Goal: Obtain resource: Obtain resource

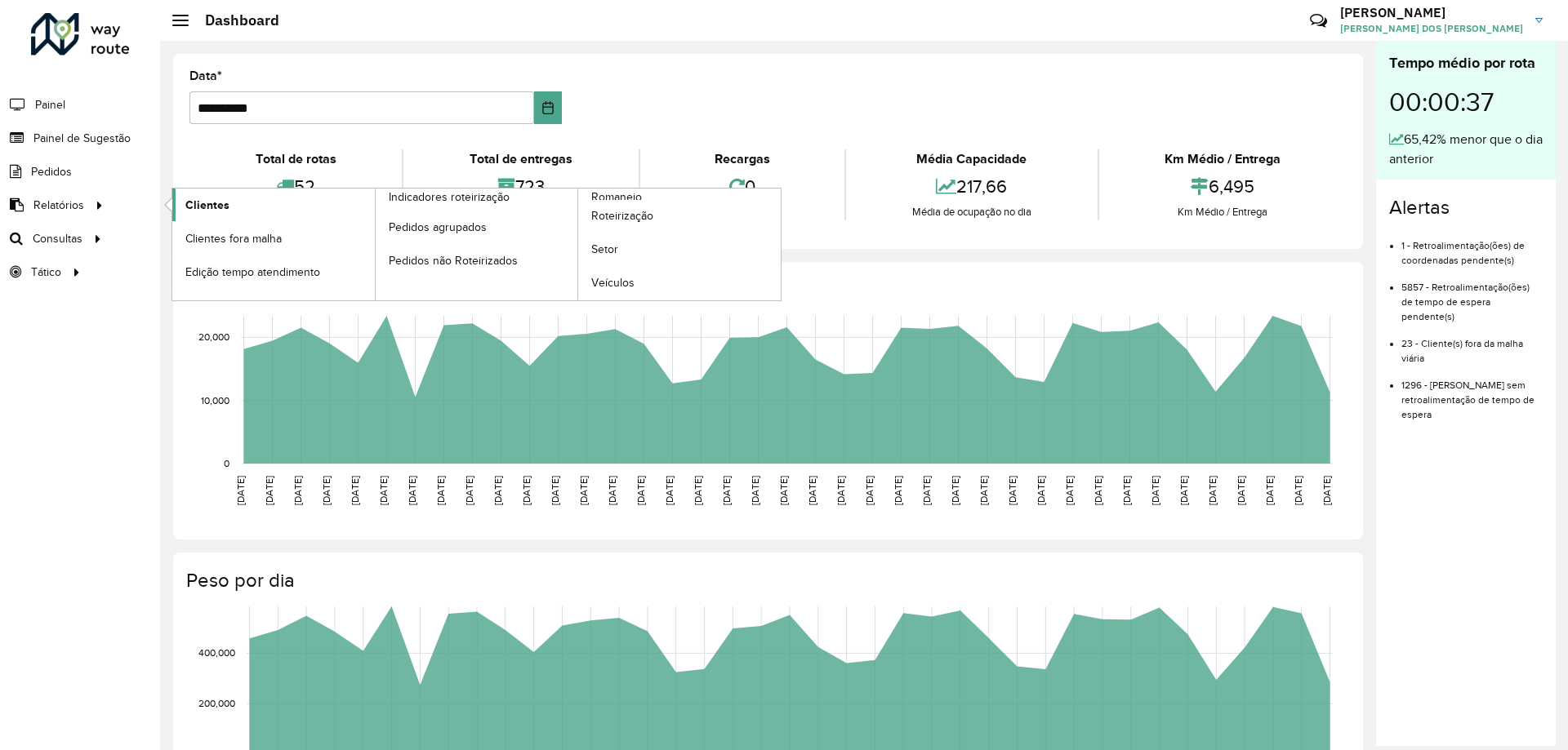
click at [243, 205] on link "Clientes" at bounding box center [273, 205] width 202 height 33
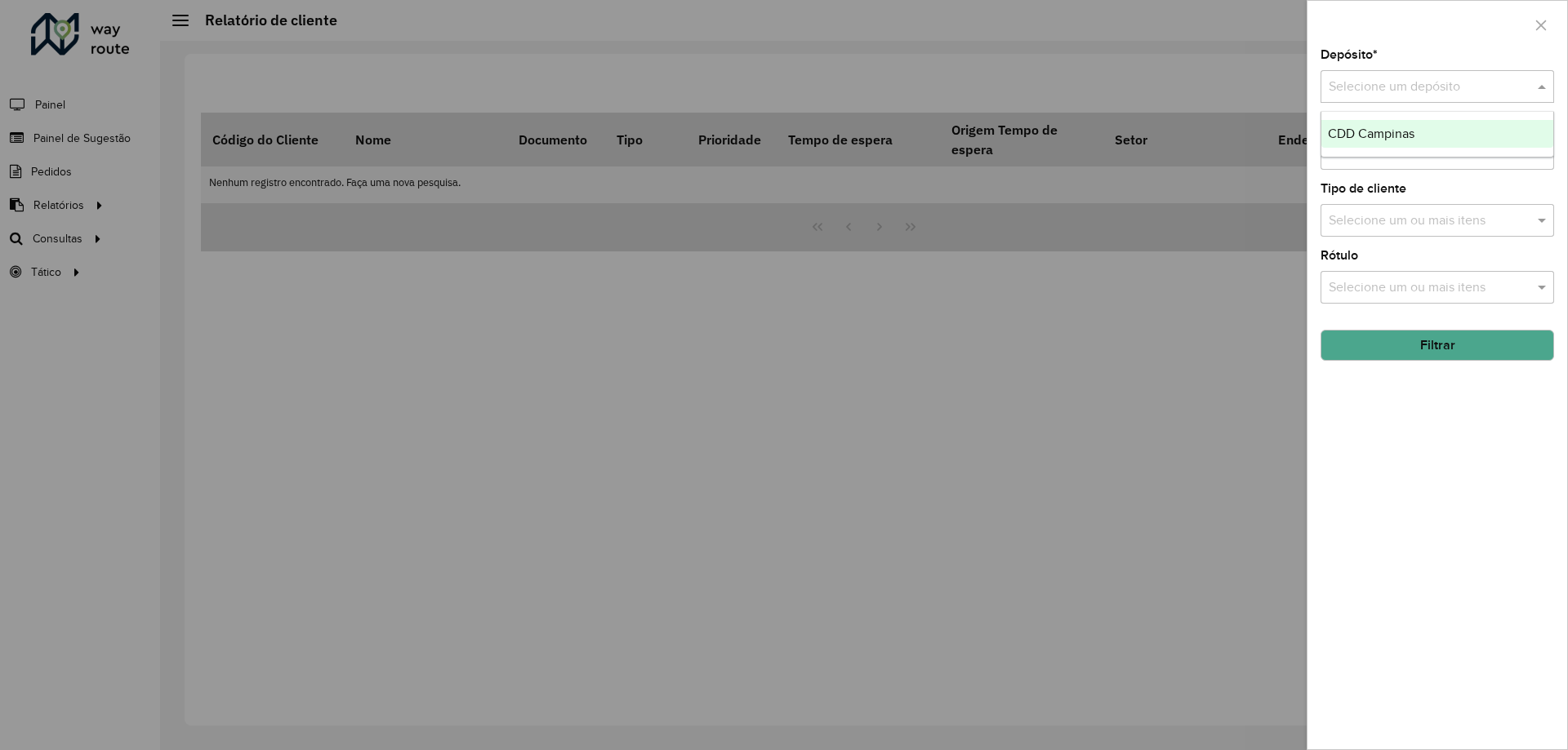
click at [1446, 89] on input "text" at bounding box center [1421, 87] width 185 height 19
click at [1434, 134] on div "CDD Campinas" at bounding box center [1437, 133] width 232 height 28
click at [1382, 151] on input "text" at bounding box center [1429, 154] width 209 height 19
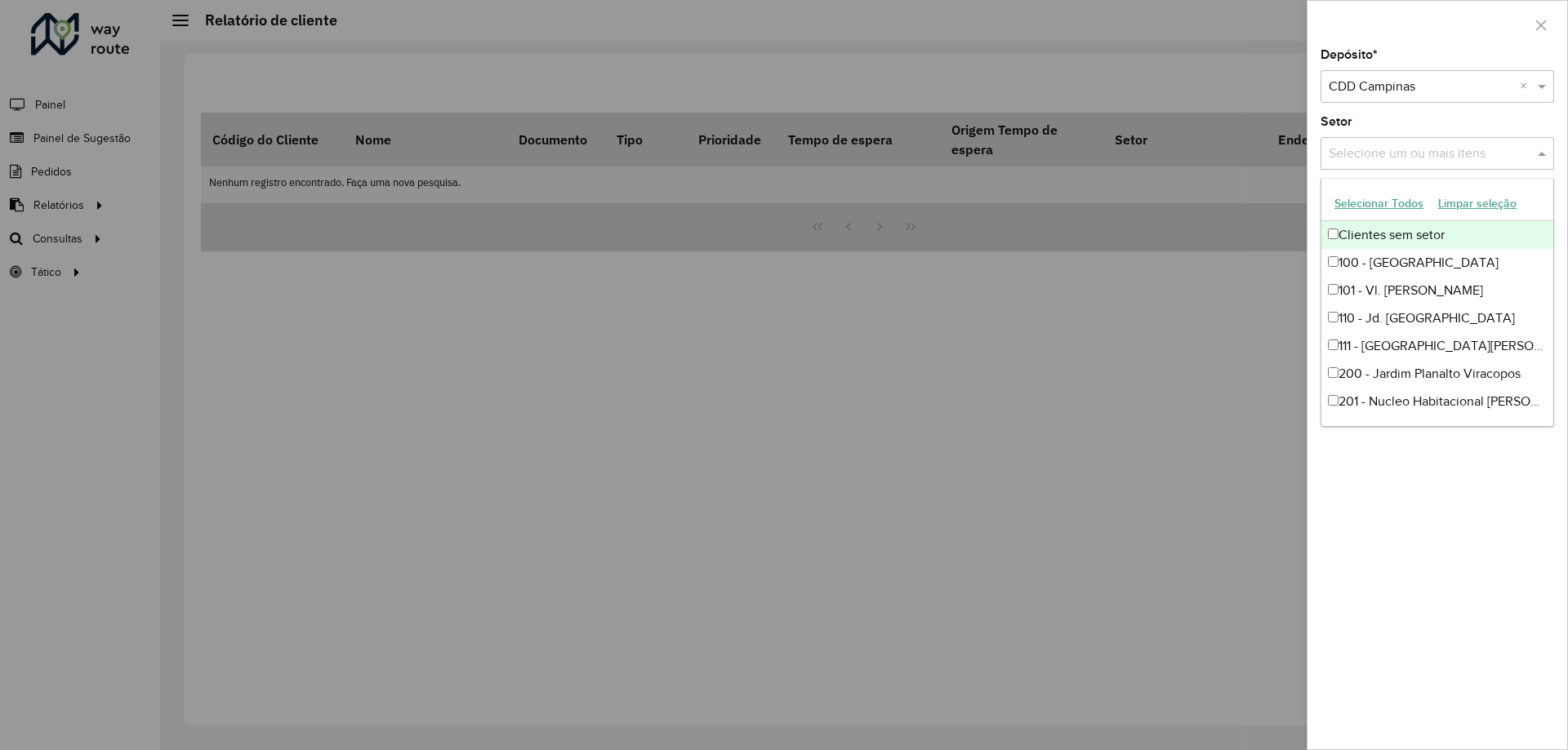
click at [1383, 208] on button "Selecionar Todos" at bounding box center [1378, 204] width 104 height 25
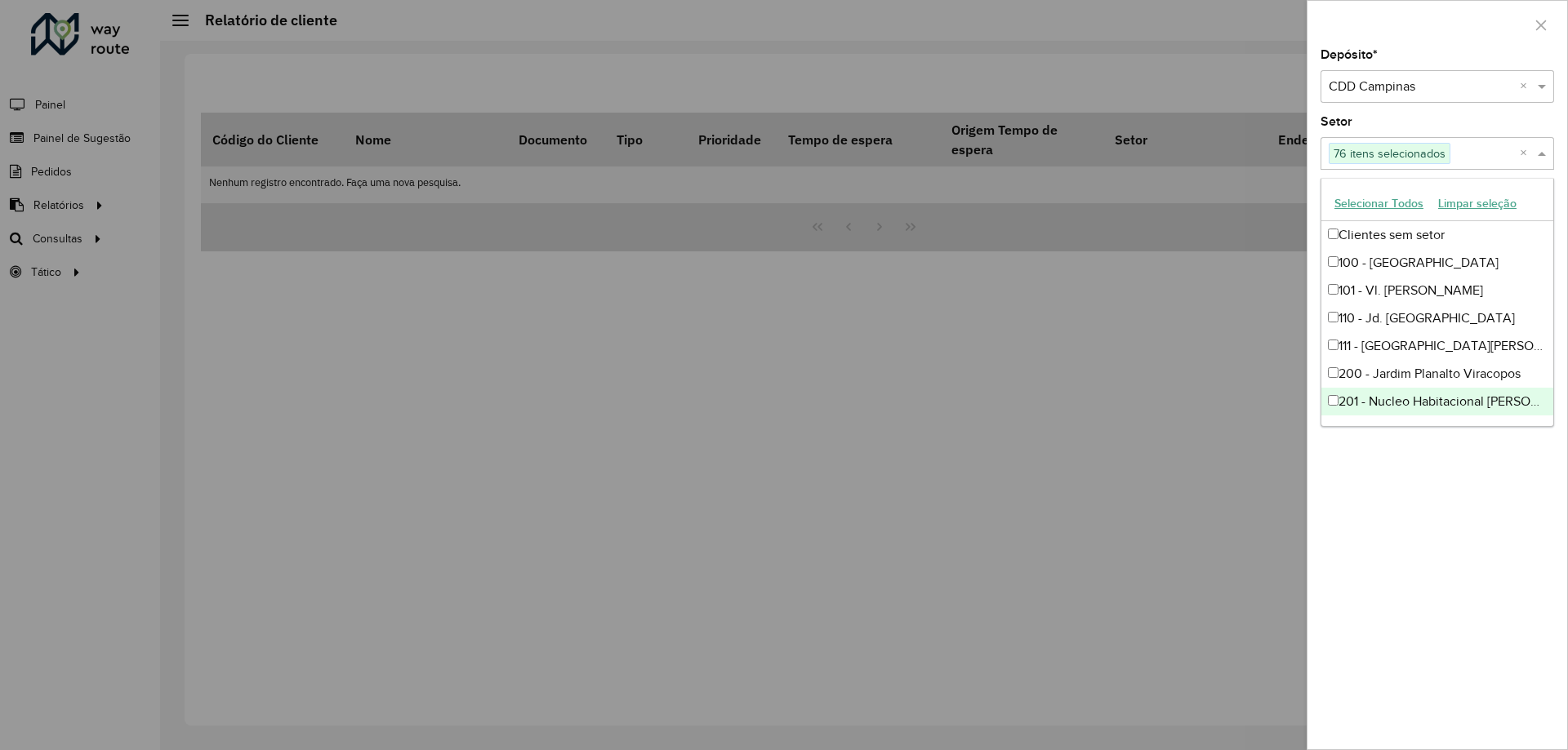
click at [1498, 477] on div "Depósito * Selecione um depósito × CDD Campinas × Setor Selecione um ou mais it…" at bounding box center [1437, 398] width 260 height 700
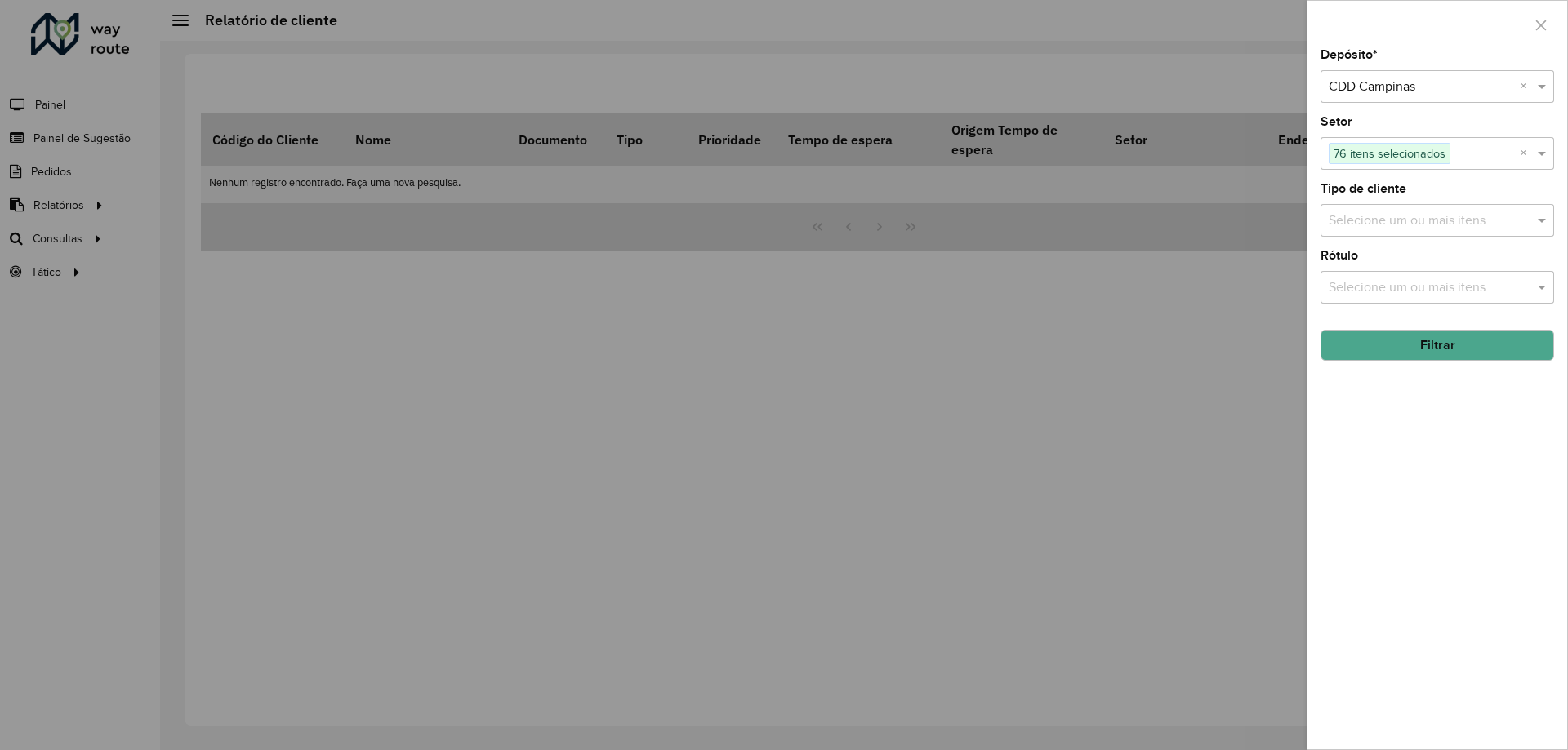
click at [1390, 222] on input "text" at bounding box center [1429, 222] width 209 height 19
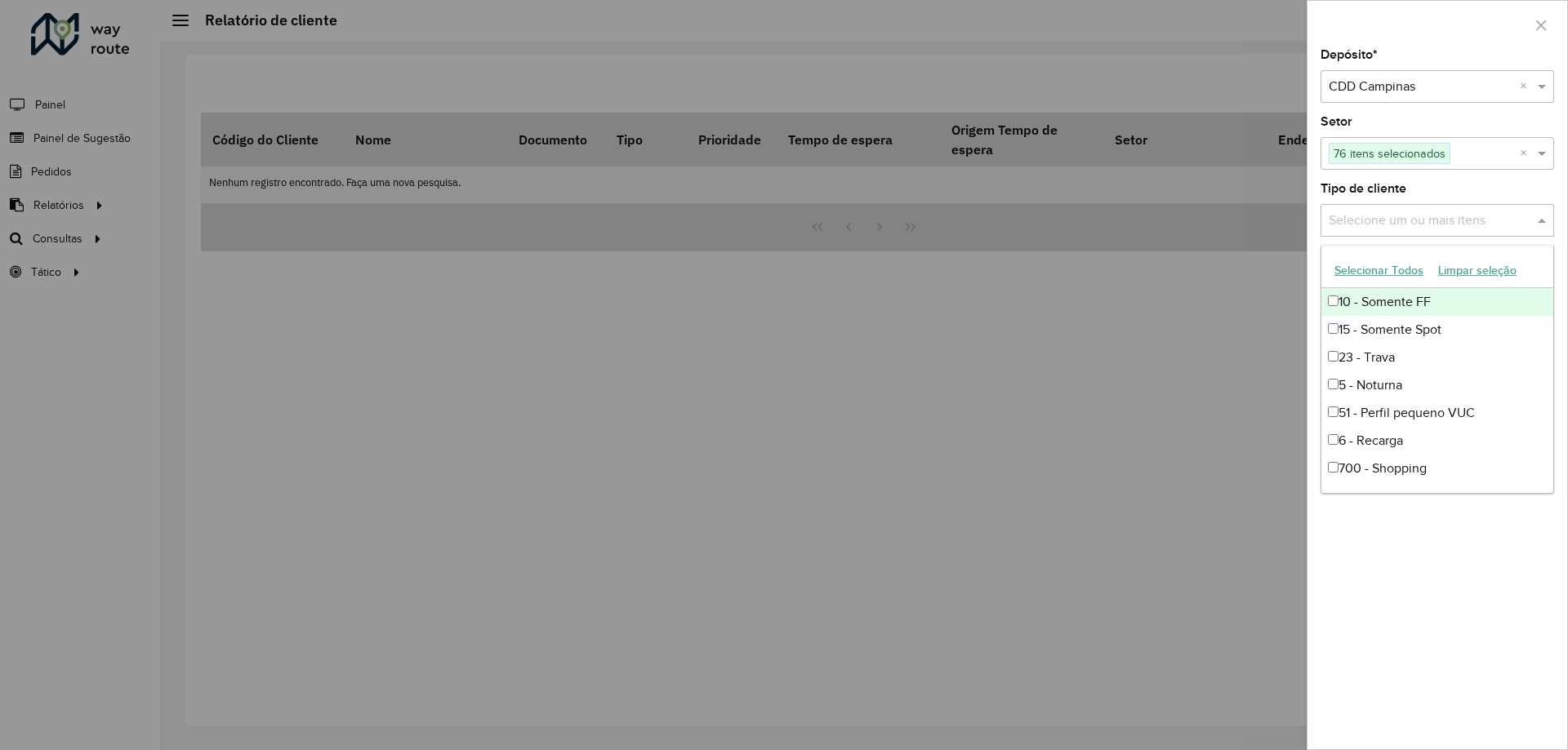
click at [1391, 273] on button "Selecionar Todos" at bounding box center [1378, 270] width 104 height 25
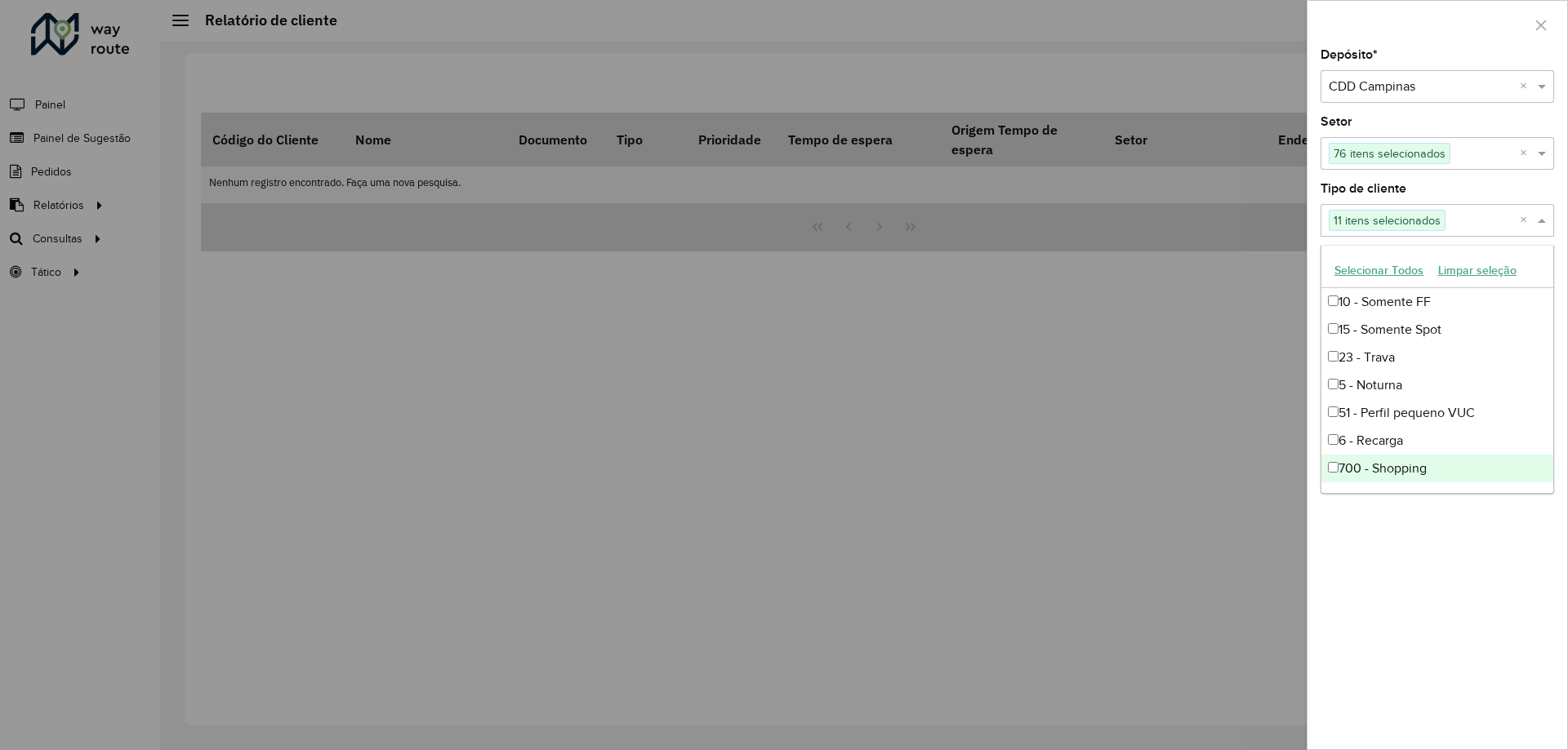
click at [1452, 617] on div "Depósito * Selecione um depósito × CDD Campinas × Setor Selecione um ou mais it…" at bounding box center [1437, 398] width 260 height 700
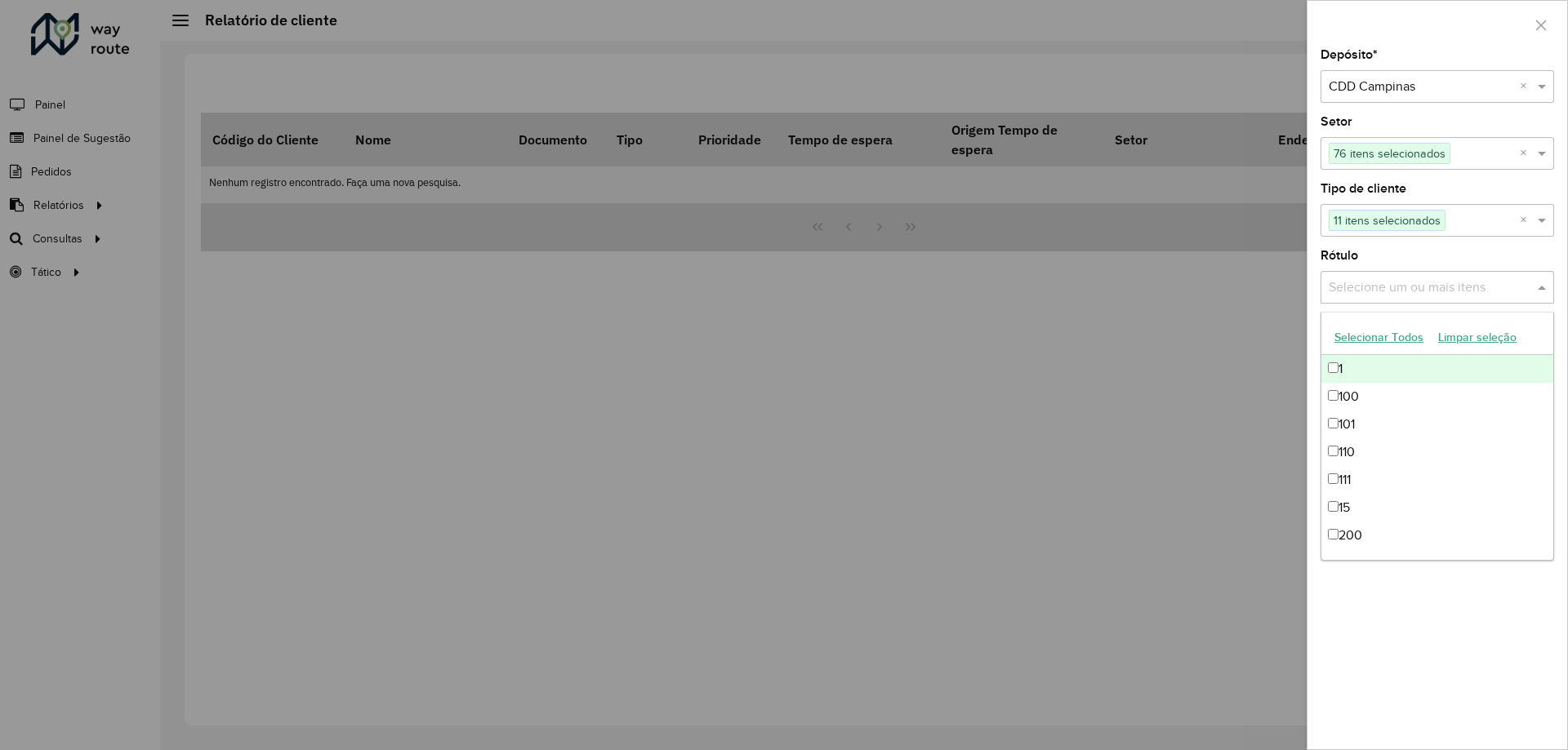
click at [1407, 278] on input "text" at bounding box center [1429, 288] width 209 height 19
click at [1368, 334] on button "Selecionar Todos" at bounding box center [1378, 337] width 104 height 25
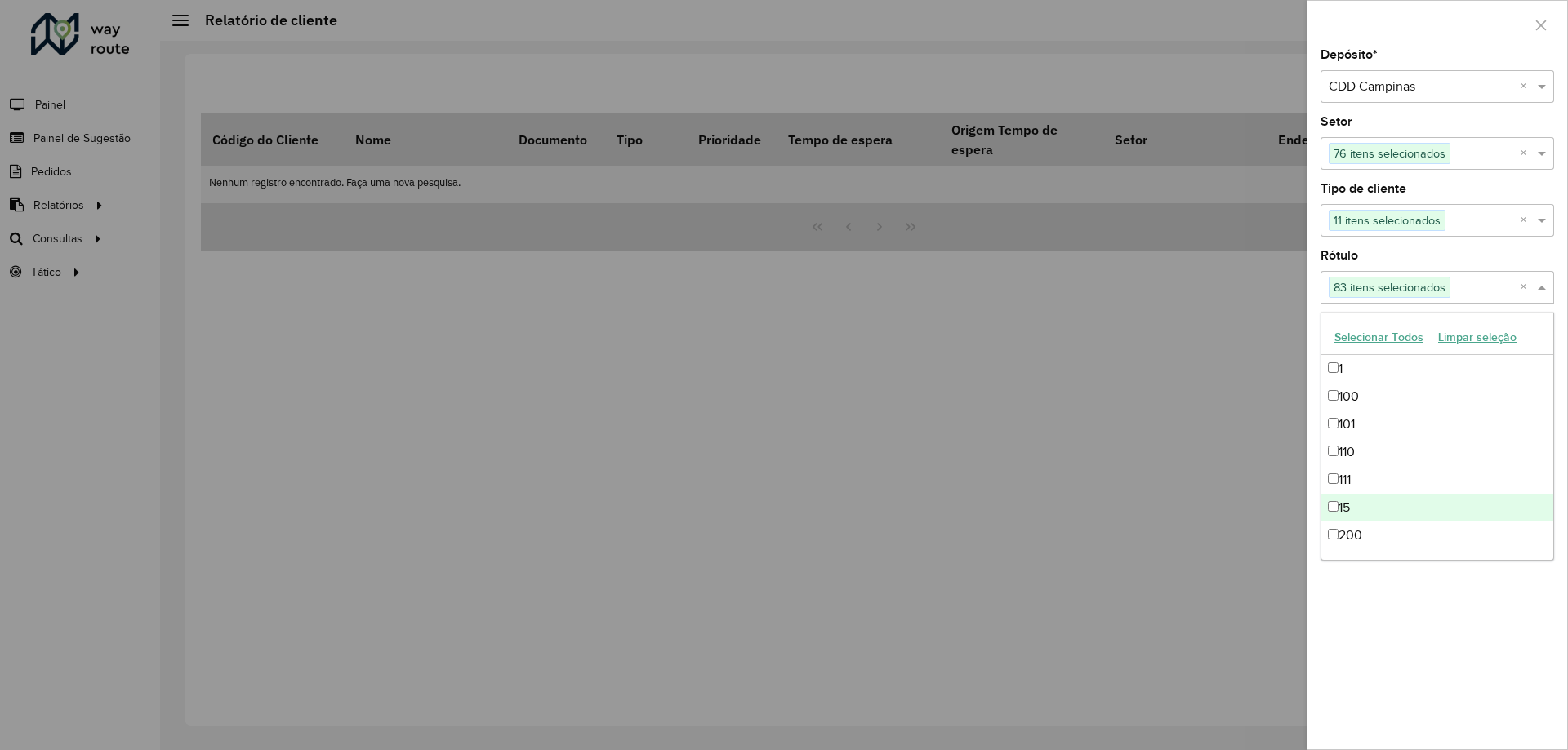
click at [1462, 692] on div "Depósito * Selecione um depósito × CDD Campinas × Setor Selecione um ou mais it…" at bounding box center [1437, 398] width 260 height 700
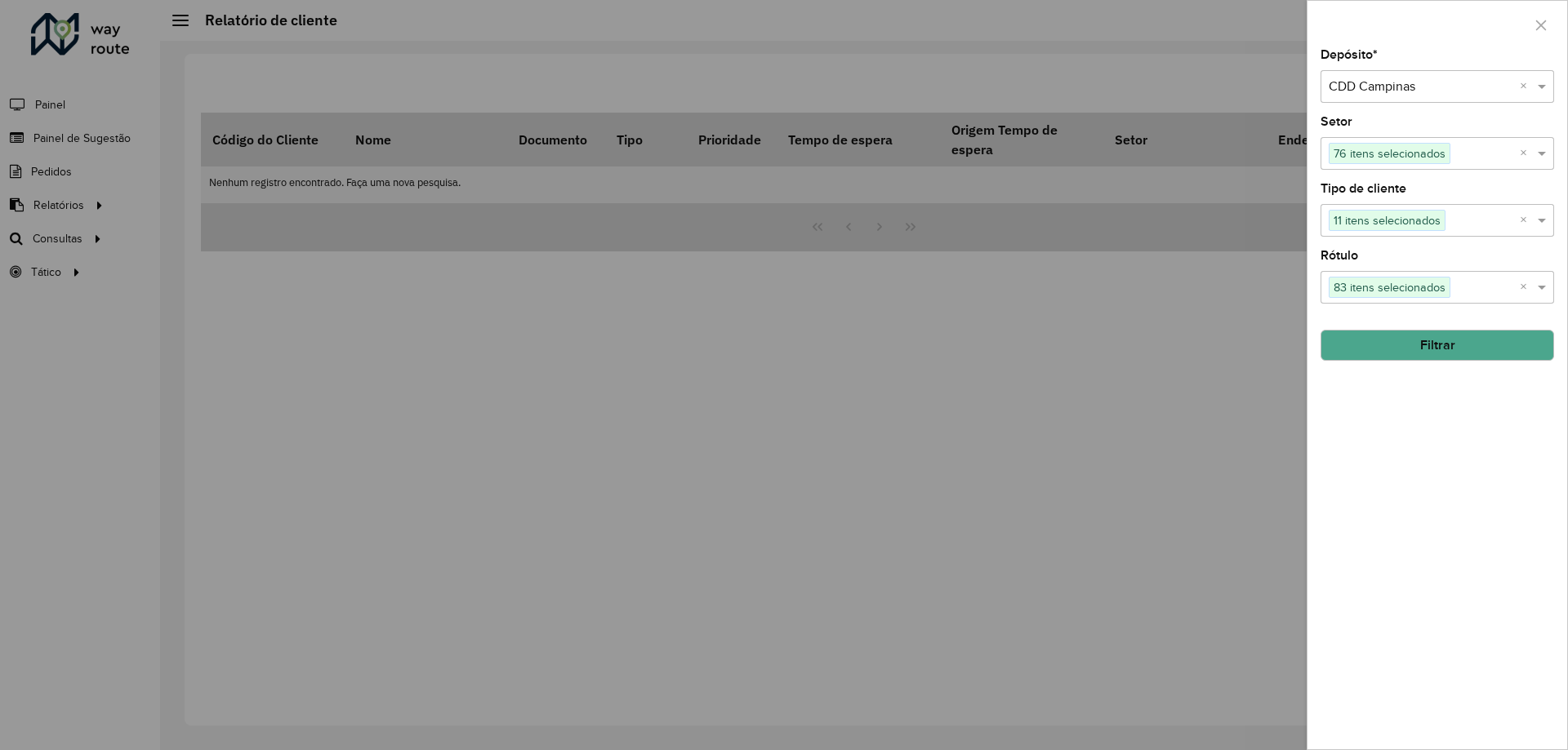
click at [1435, 350] on button "Filtrar" at bounding box center [1437, 345] width 233 height 31
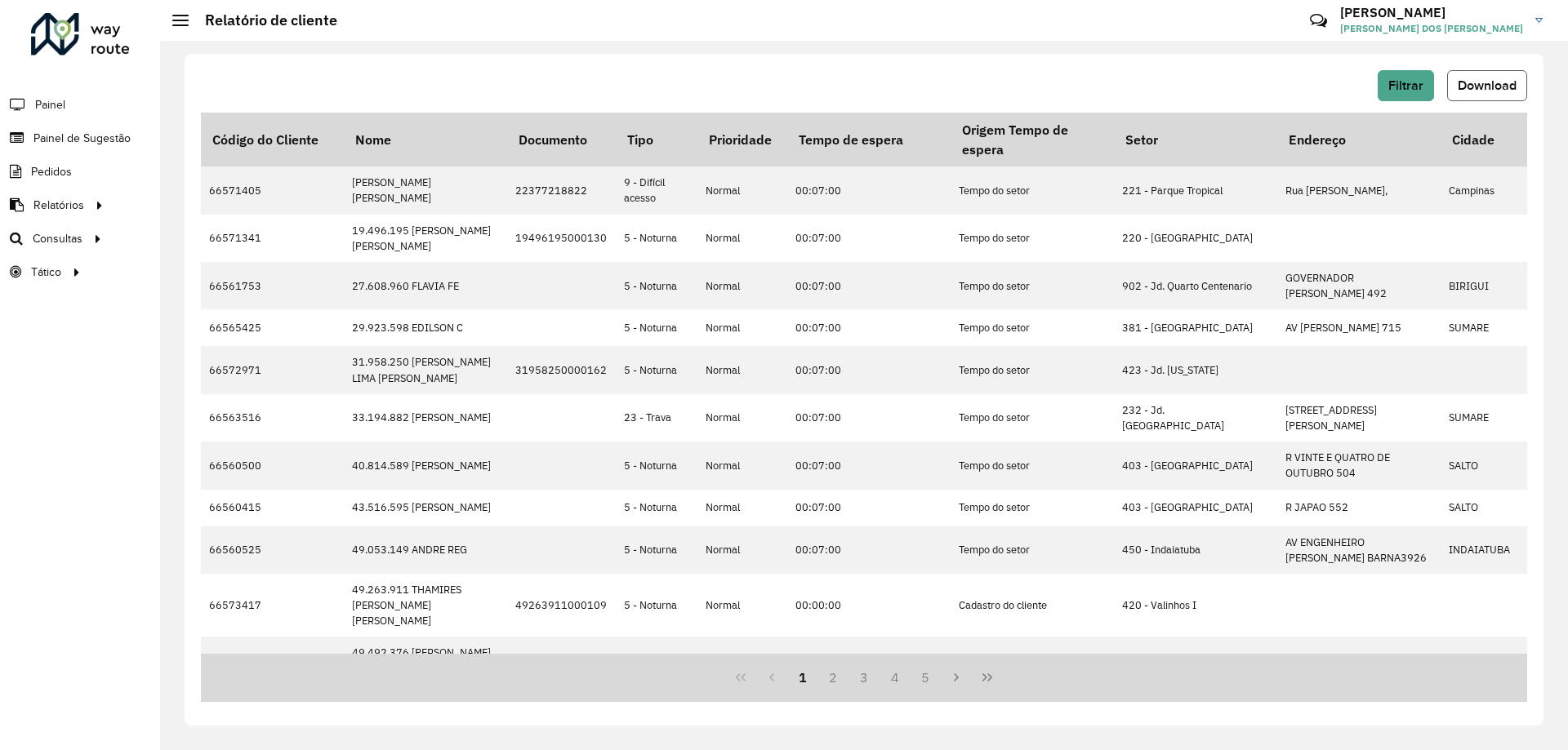
click at [1477, 83] on span "Download" at bounding box center [1487, 85] width 58 height 14
